Goal: Navigation & Orientation: Find specific page/section

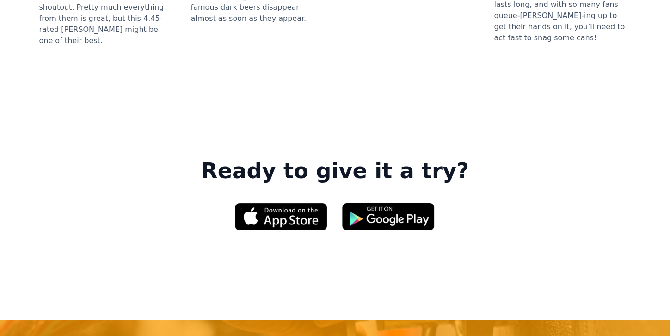
scroll to position [1336, 0]
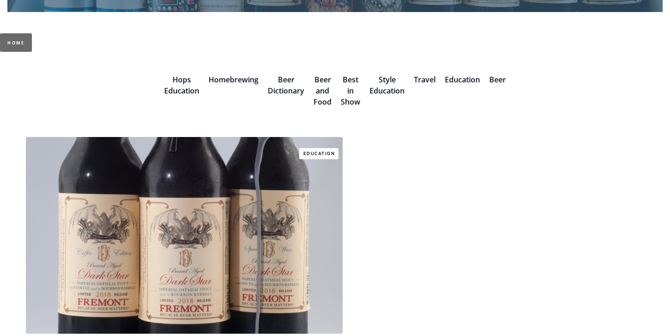
scroll to position [217, 0]
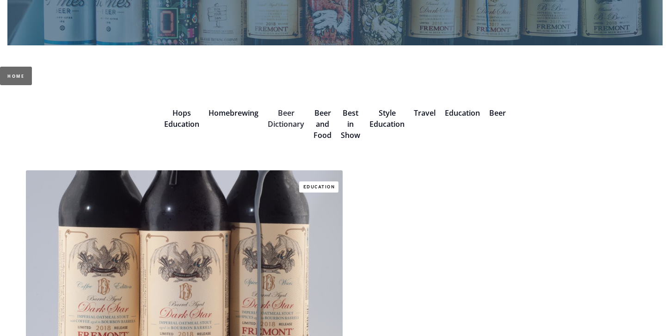
click at [278, 112] on link "Beer Dictionary" at bounding box center [286, 118] width 37 height 21
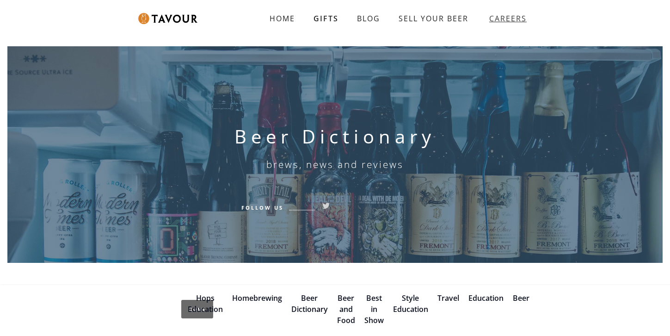
click at [512, 14] on strong "CAREERS" at bounding box center [507, 18] width 37 height 19
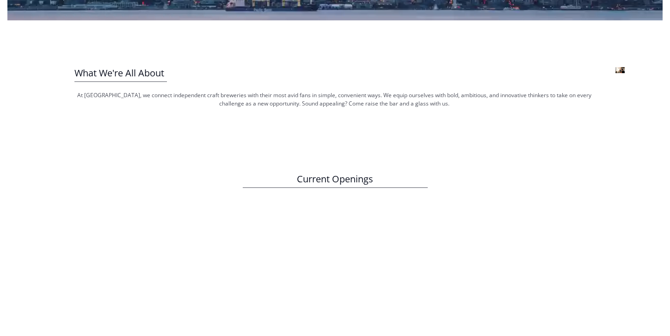
scroll to position [247, 0]
